Goal: Task Accomplishment & Management: Manage account settings

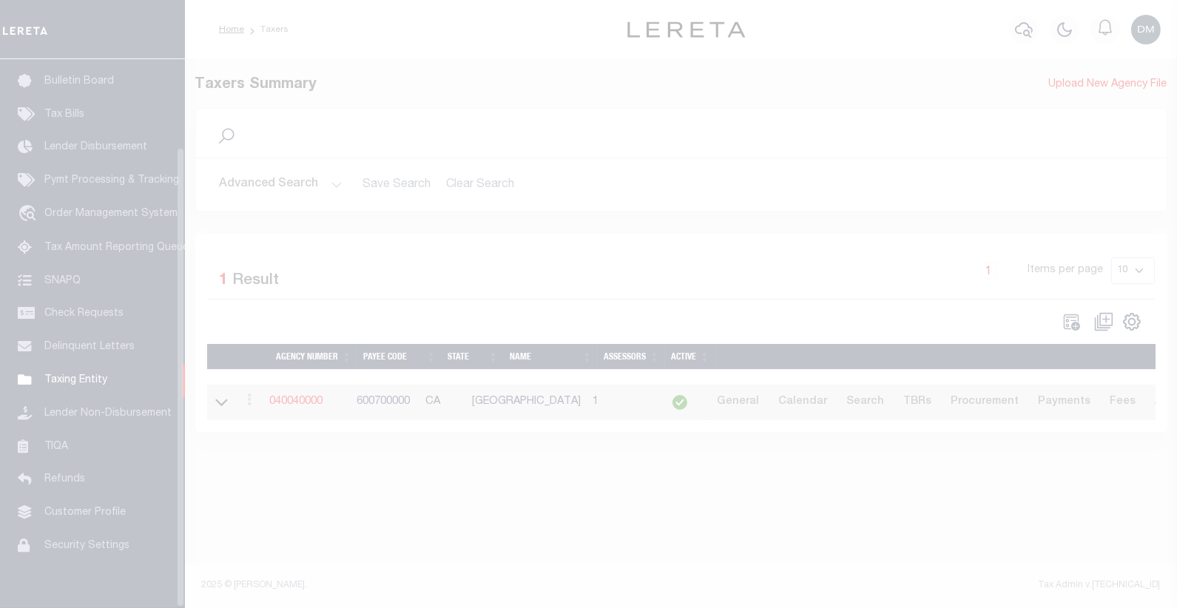
scroll to position [105, 0]
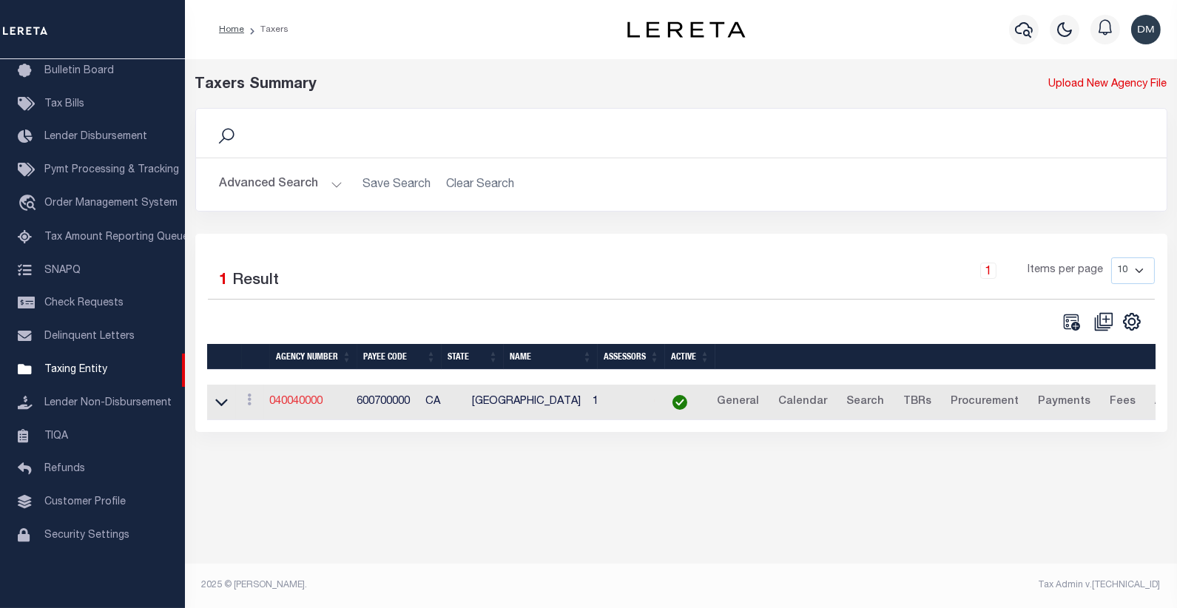
click at [297, 404] on link "040040000" at bounding box center [296, 402] width 53 height 10
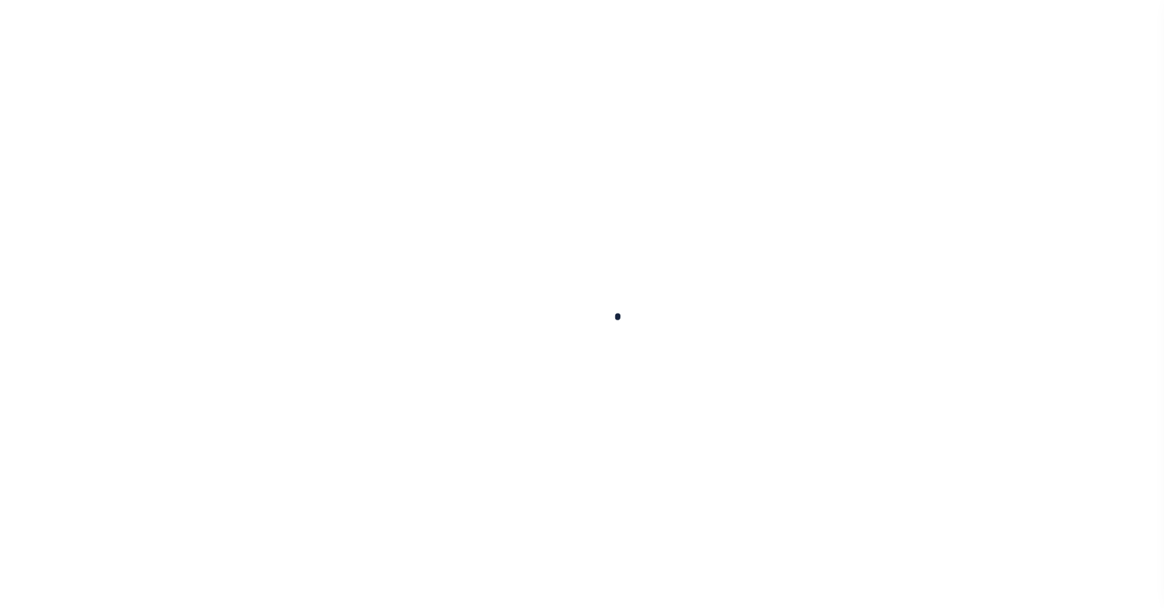
select select
checkbox input "false"
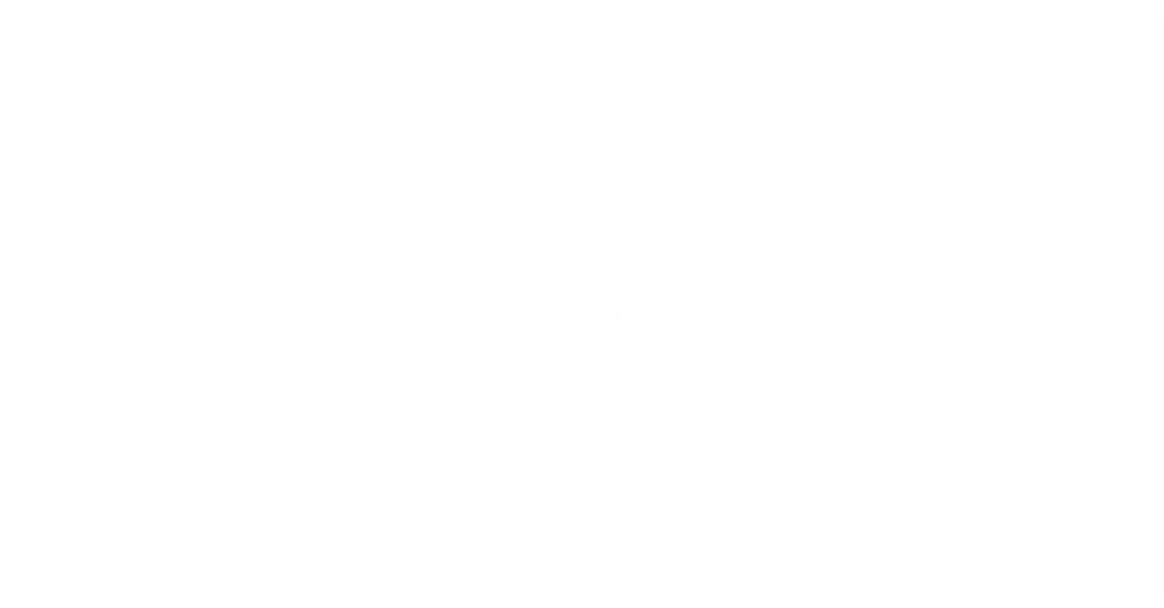
checkbox input "false"
type input "600700000"
